Goal: Navigation & Orientation: Find specific page/section

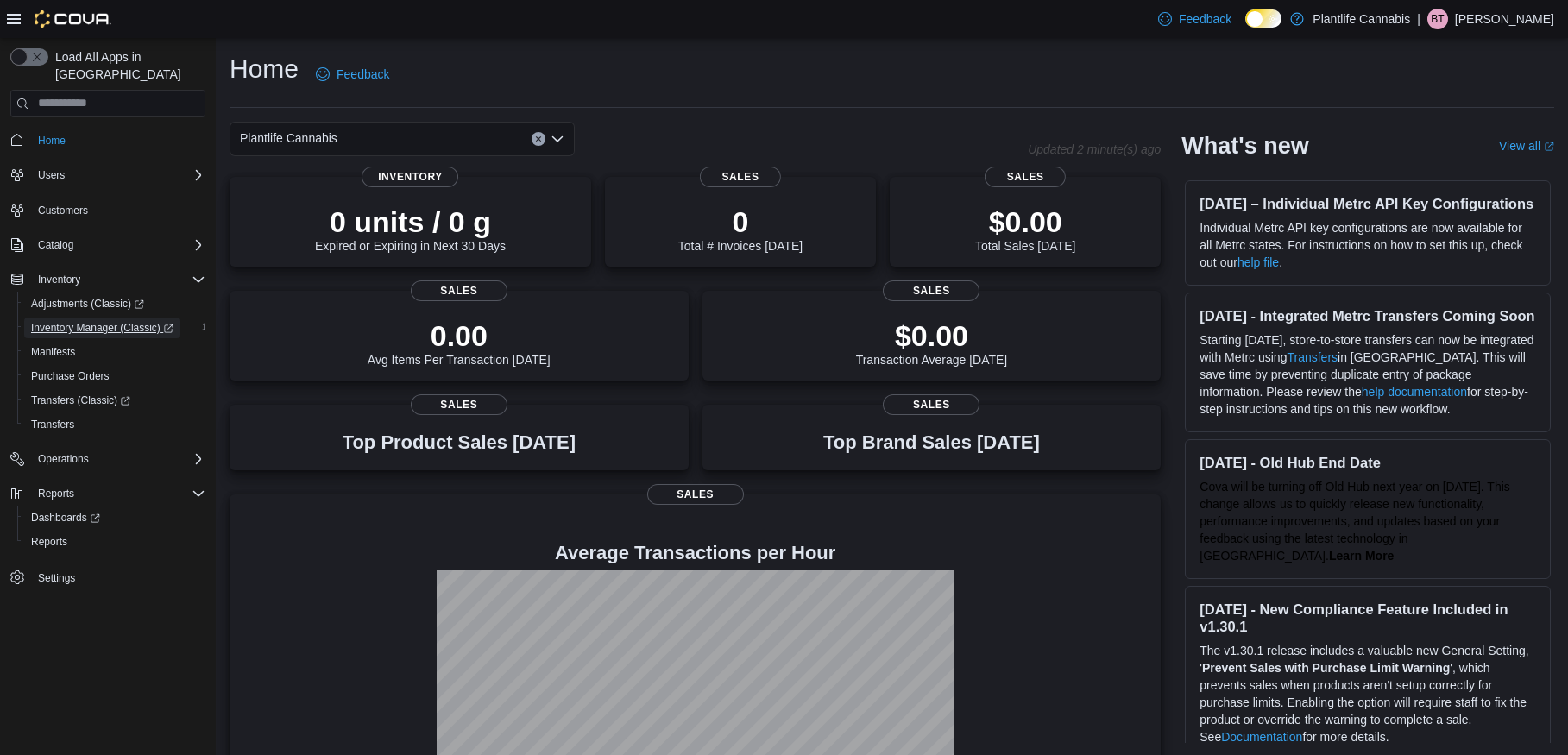
click at [82, 321] on span "Inventory Manager (Classic)" at bounding box center [103, 328] width 143 height 14
